Goal: Complete application form: Complete application form

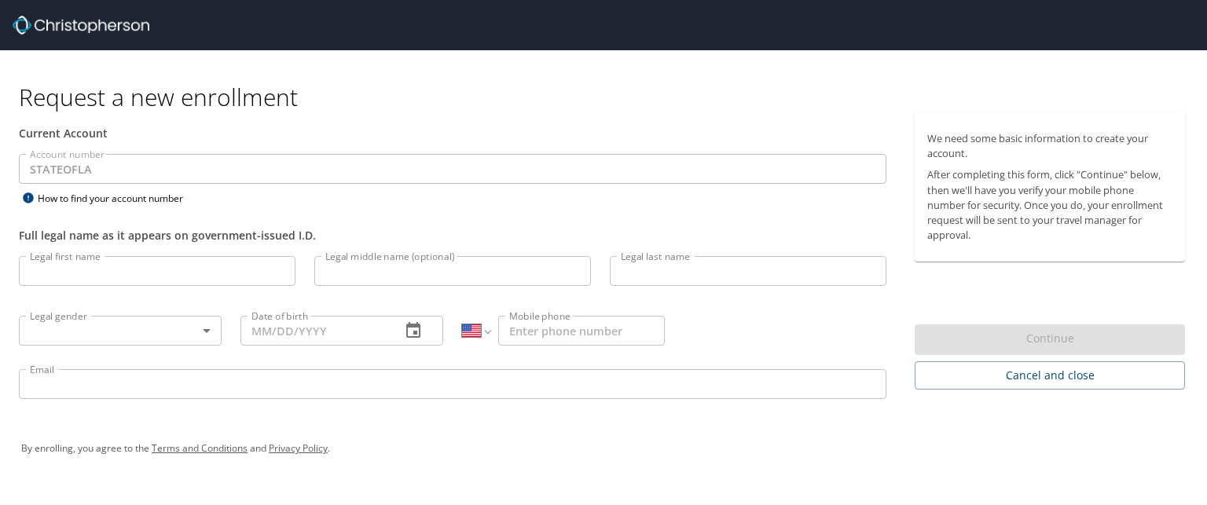
select select "US"
click at [134, 268] on input "Legal first name" at bounding box center [157, 271] width 277 height 30
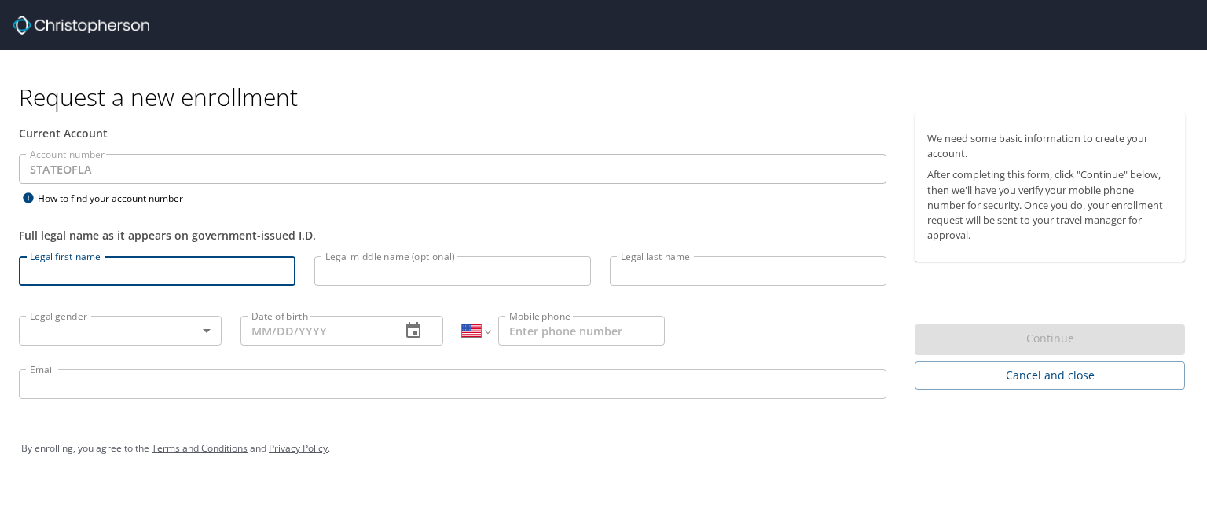
type input "[PERSON_NAME]"
click at [153, 328] on body "Request a new enrollment Current Account Account number STATEOFLA Account numbe…" at bounding box center [603, 252] width 1207 height 505
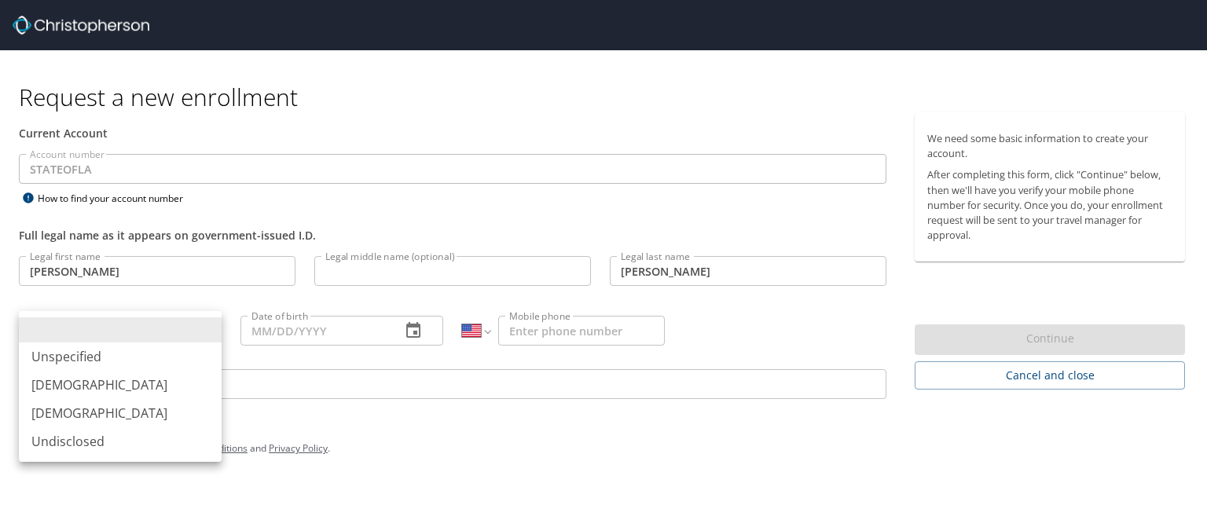
click at [123, 379] on li "[DEMOGRAPHIC_DATA]" at bounding box center [120, 385] width 203 height 28
type input "[DEMOGRAPHIC_DATA]"
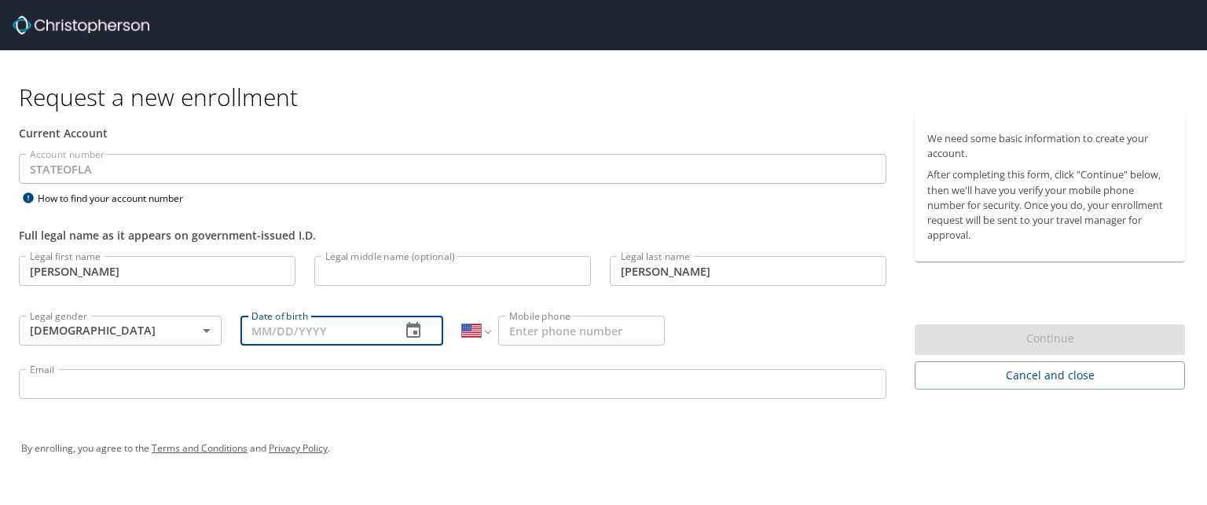
click at [360, 337] on input "Date of birth" at bounding box center [314, 331] width 148 height 30
type input "[DATE]"
click at [593, 335] on input "Mobile phone" at bounding box center [581, 331] width 167 height 30
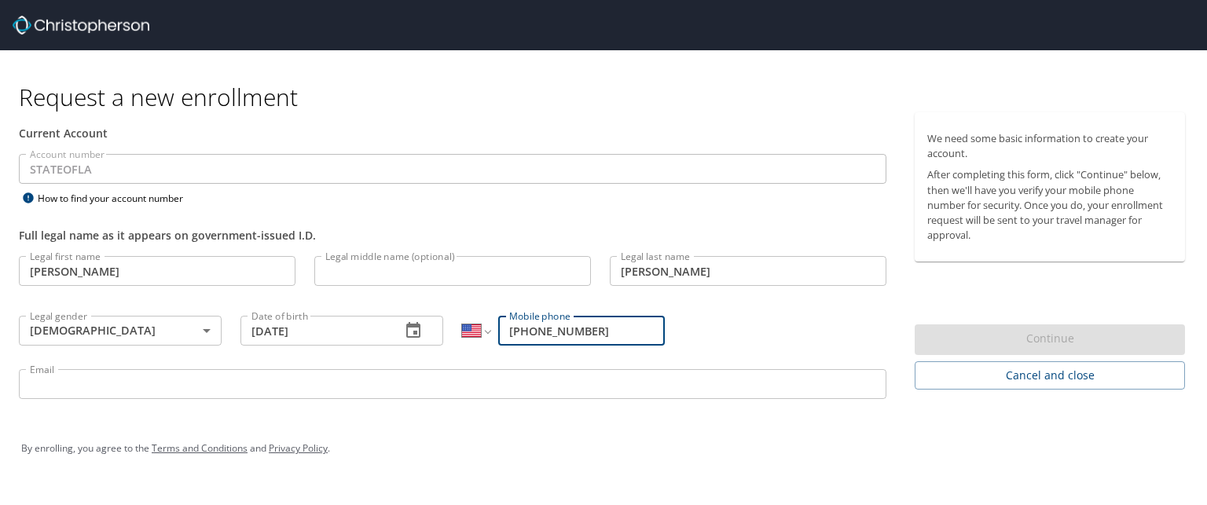
type input "[PHONE_NUMBER]"
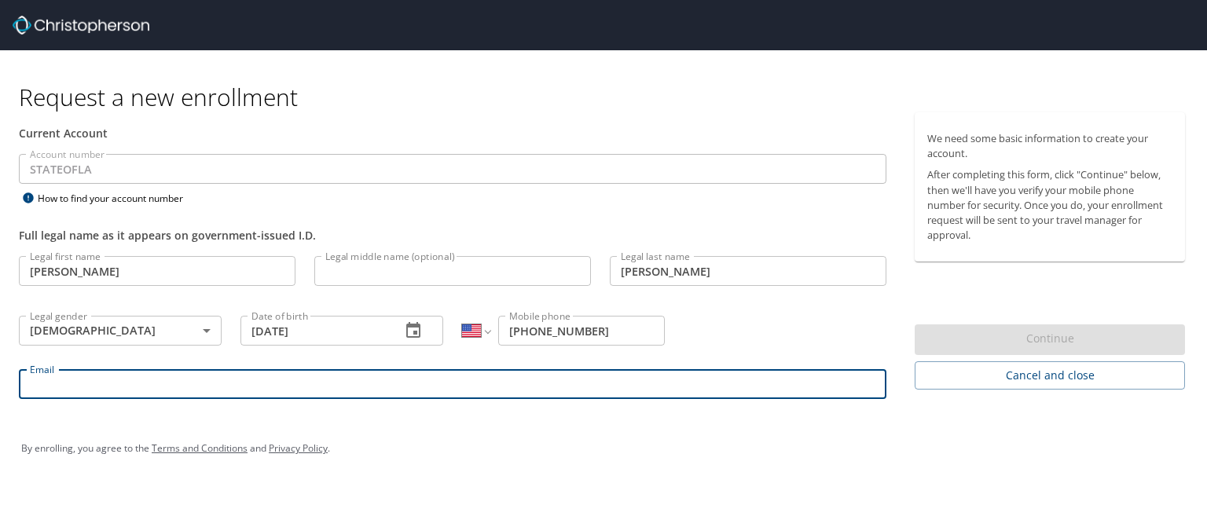
click at [460, 390] on input "Email" at bounding box center [452, 384] width 867 height 30
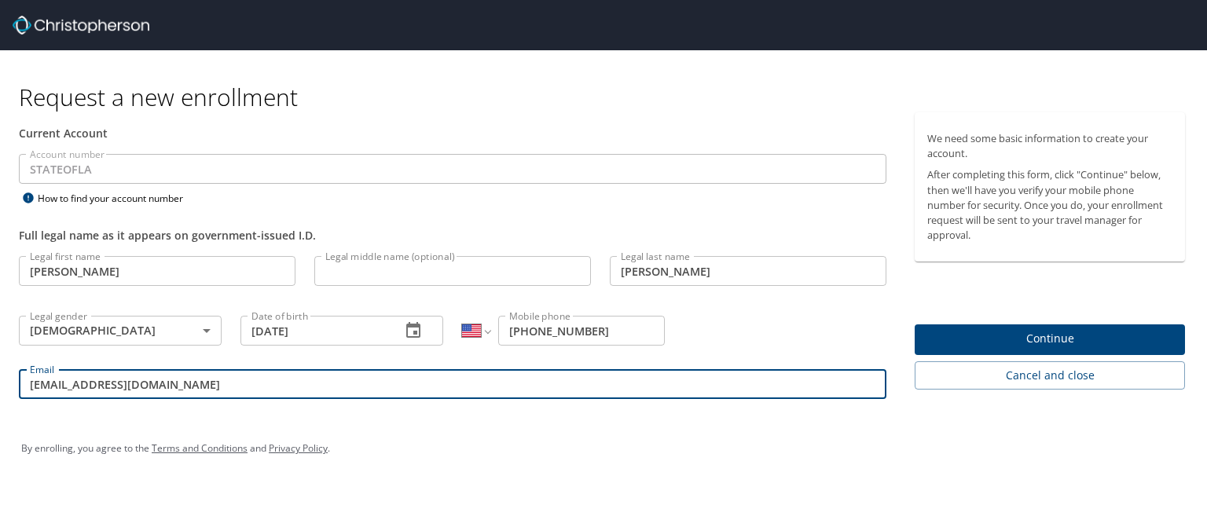
click at [81, 383] on input "[EMAIL_ADDRESS][DOMAIN_NAME]" at bounding box center [452, 384] width 867 height 30
drag, startPoint x: 192, startPoint y: 386, endPoint x: 153, endPoint y: 383, distance: 38.6
click at [153, 383] on input "[PERSON_NAME][EMAIL_ADDRESS][PERSON_NAME][DOMAIN_NAME]" at bounding box center [452, 384] width 867 height 30
drag, startPoint x: 196, startPoint y: 387, endPoint x: 171, endPoint y: 388, distance: 25.2
click at [171, 388] on input "[PERSON_NAME][EMAIL_ADDRESS][PERSON_NAME][DOMAIN_NAME]" at bounding box center [452, 384] width 867 height 30
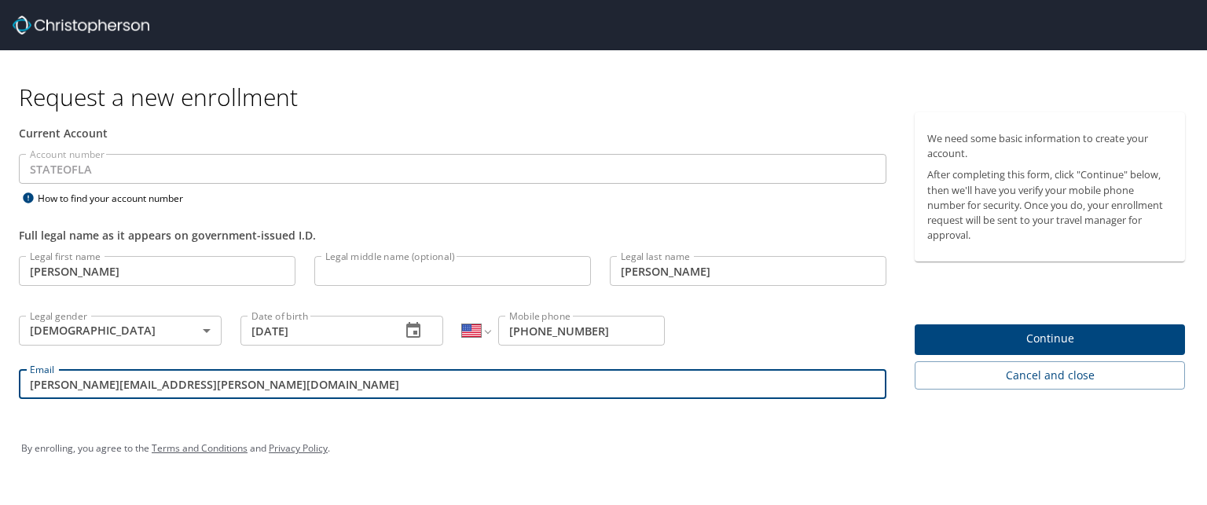
type input "[PERSON_NAME][EMAIL_ADDRESS][PERSON_NAME][DOMAIN_NAME]"
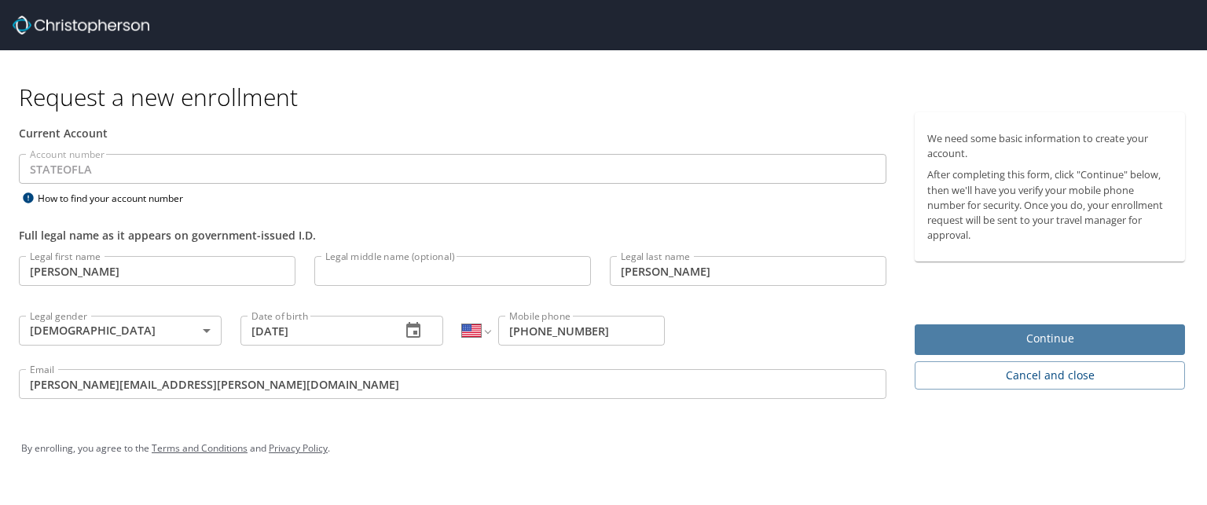
click at [995, 337] on span "Continue" at bounding box center [1049, 339] width 245 height 20
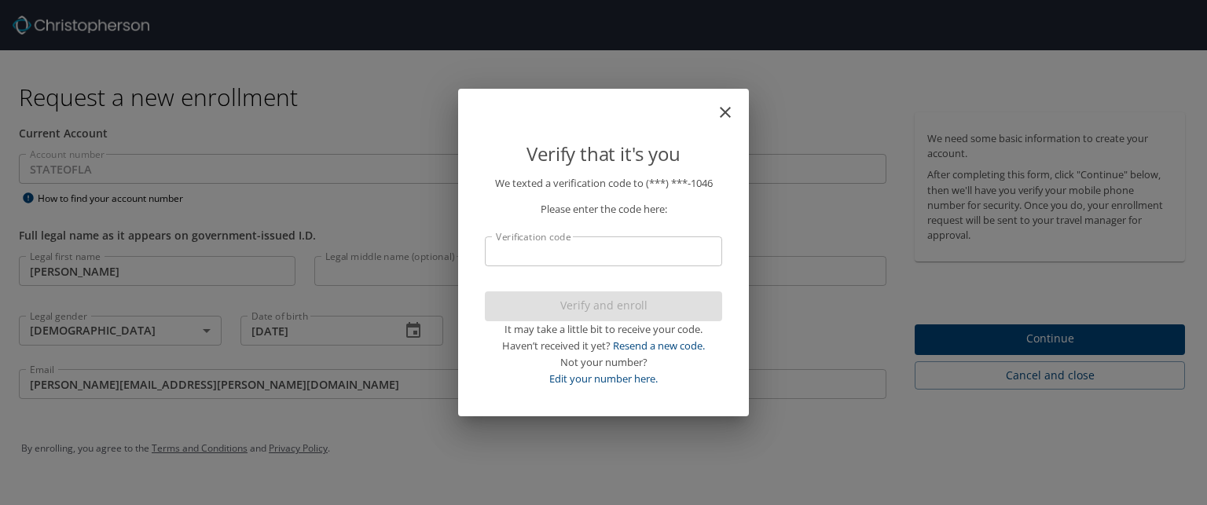
click at [614, 259] on input "Verification code" at bounding box center [603, 251] width 237 height 30
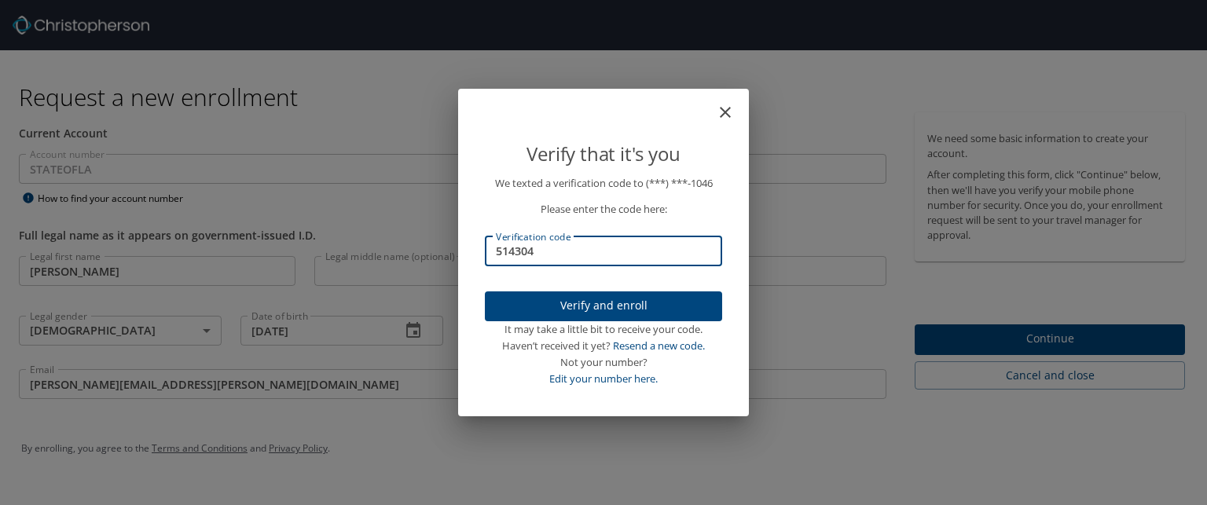
type input "514304"
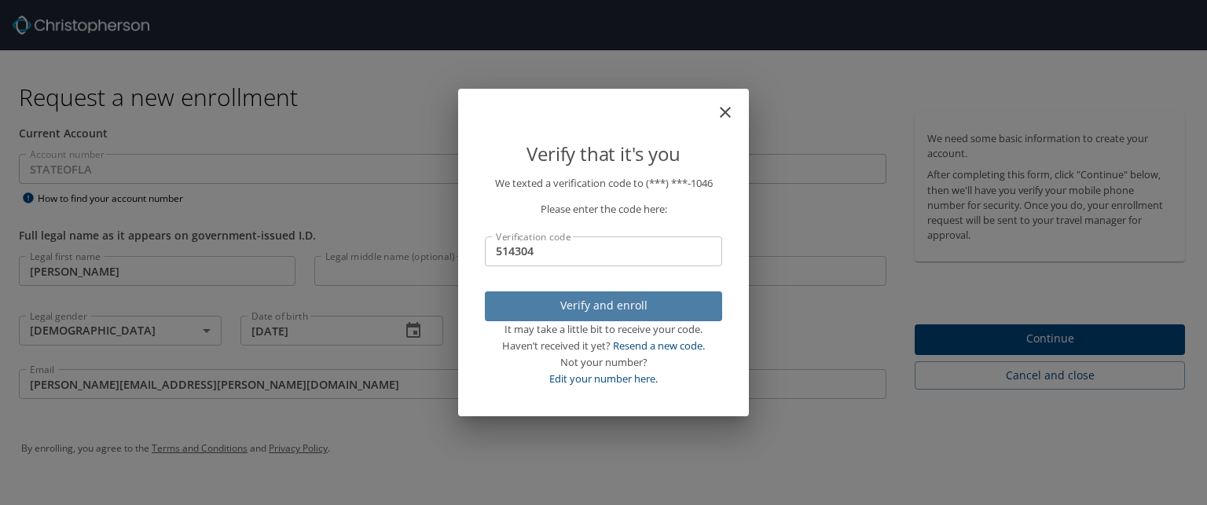
click at [609, 304] on span "Verify and enroll" at bounding box center [603, 306] width 212 height 20
